Goal: Task Accomplishment & Management: Use online tool/utility

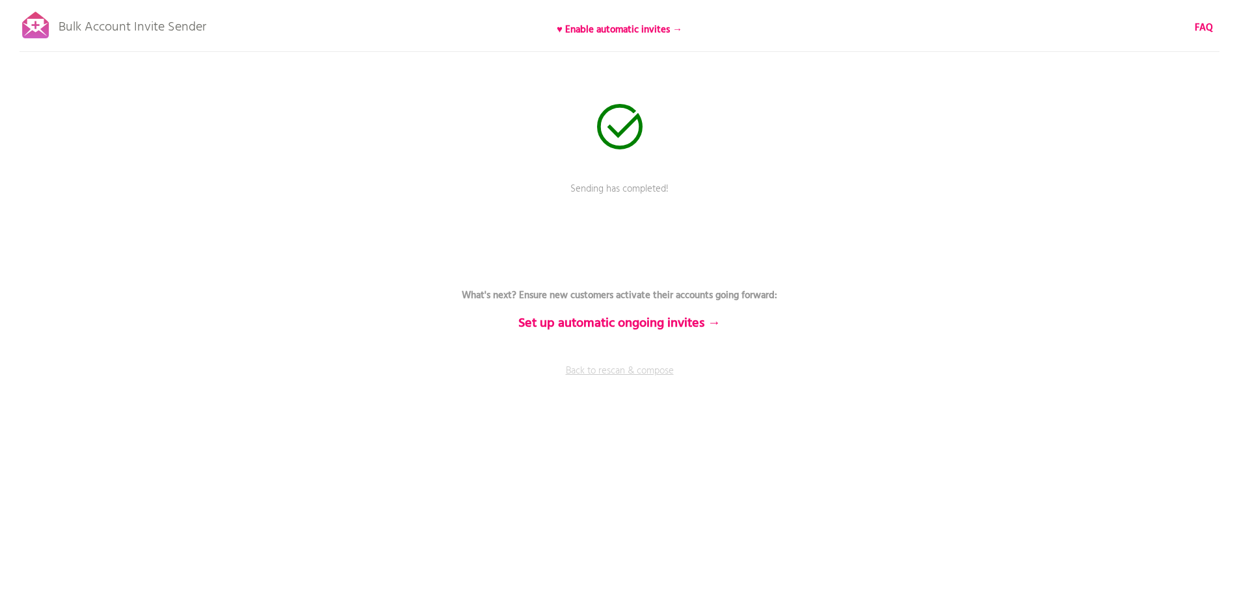
click at [640, 372] on link "Back to rescan & compose" at bounding box center [620, 380] width 390 height 33
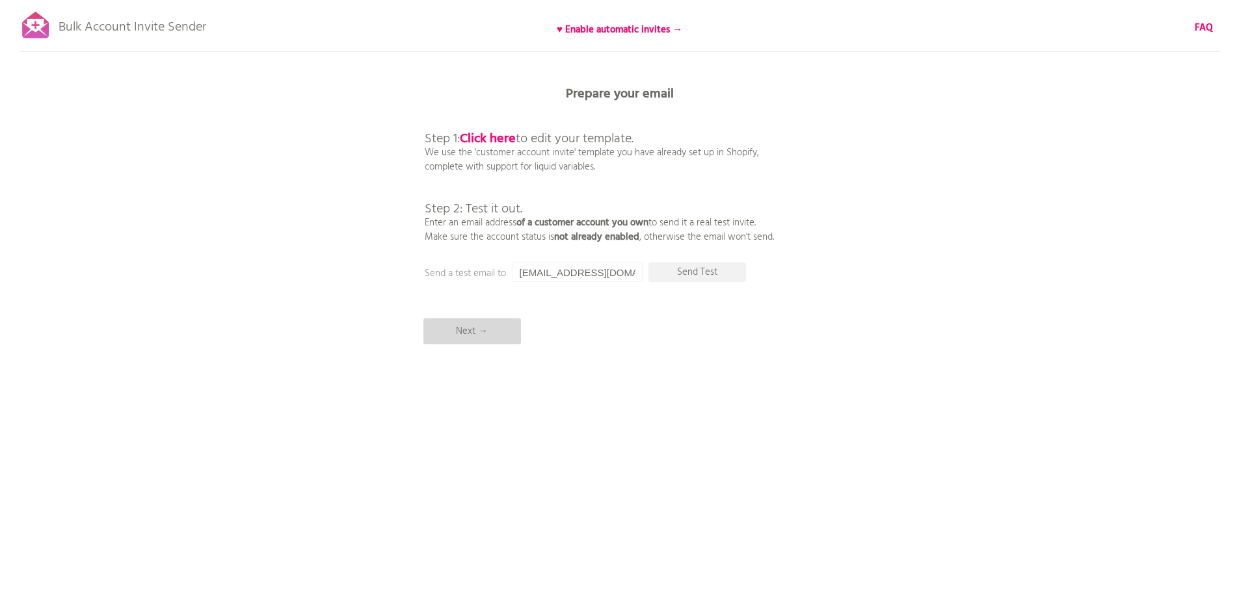
click at [478, 338] on p "Next →" at bounding box center [472, 332] width 98 height 26
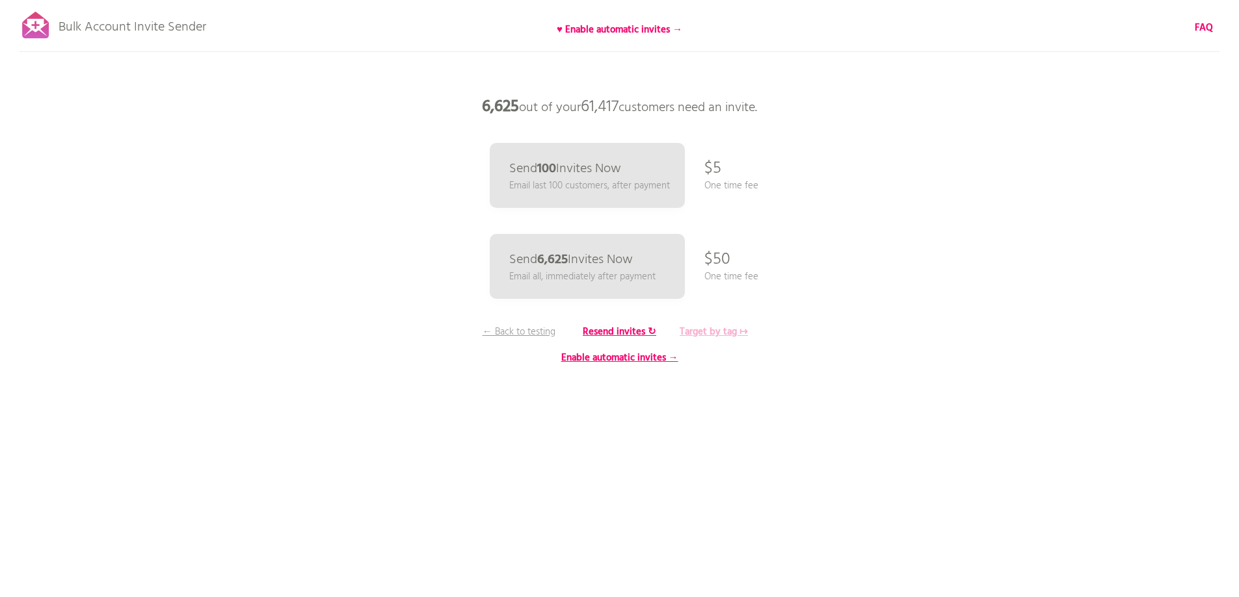
click at [711, 330] on b "Target by tag ↦" at bounding box center [713, 332] width 68 height 16
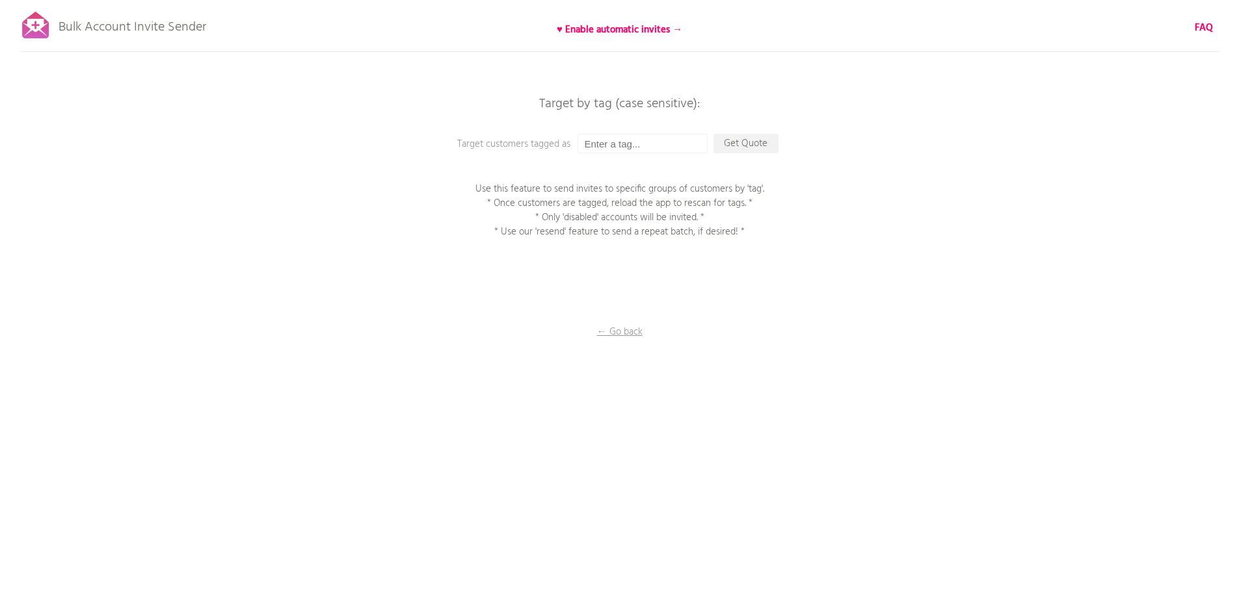
click at [630, 153] on div "Bulk Account Invite Sender ♥ Enable automatic invites → FAQ Synced all customer…" at bounding box center [619, 227] width 1239 height 455
click at [637, 147] on input "text" at bounding box center [642, 144] width 130 height 20
type input "P1EE"
click at [735, 138] on p "Get Quote" at bounding box center [745, 144] width 65 height 20
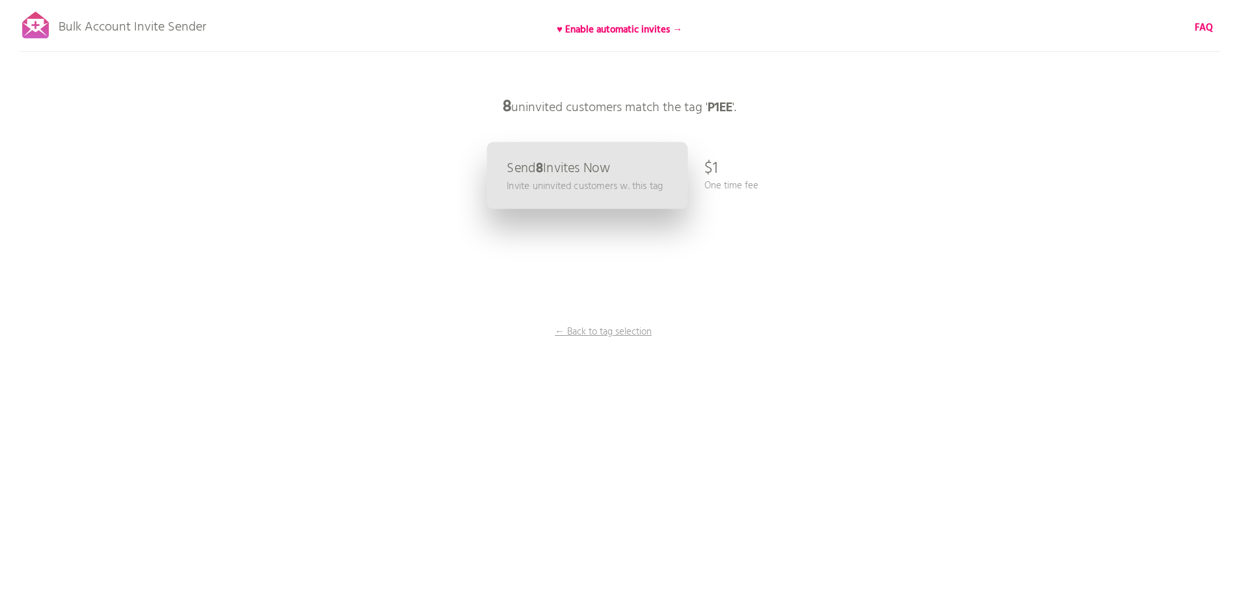
click at [595, 169] on p "Send 8 Invites Now" at bounding box center [557, 169] width 103 height 14
